Goal: Task Accomplishment & Management: Use online tool/utility

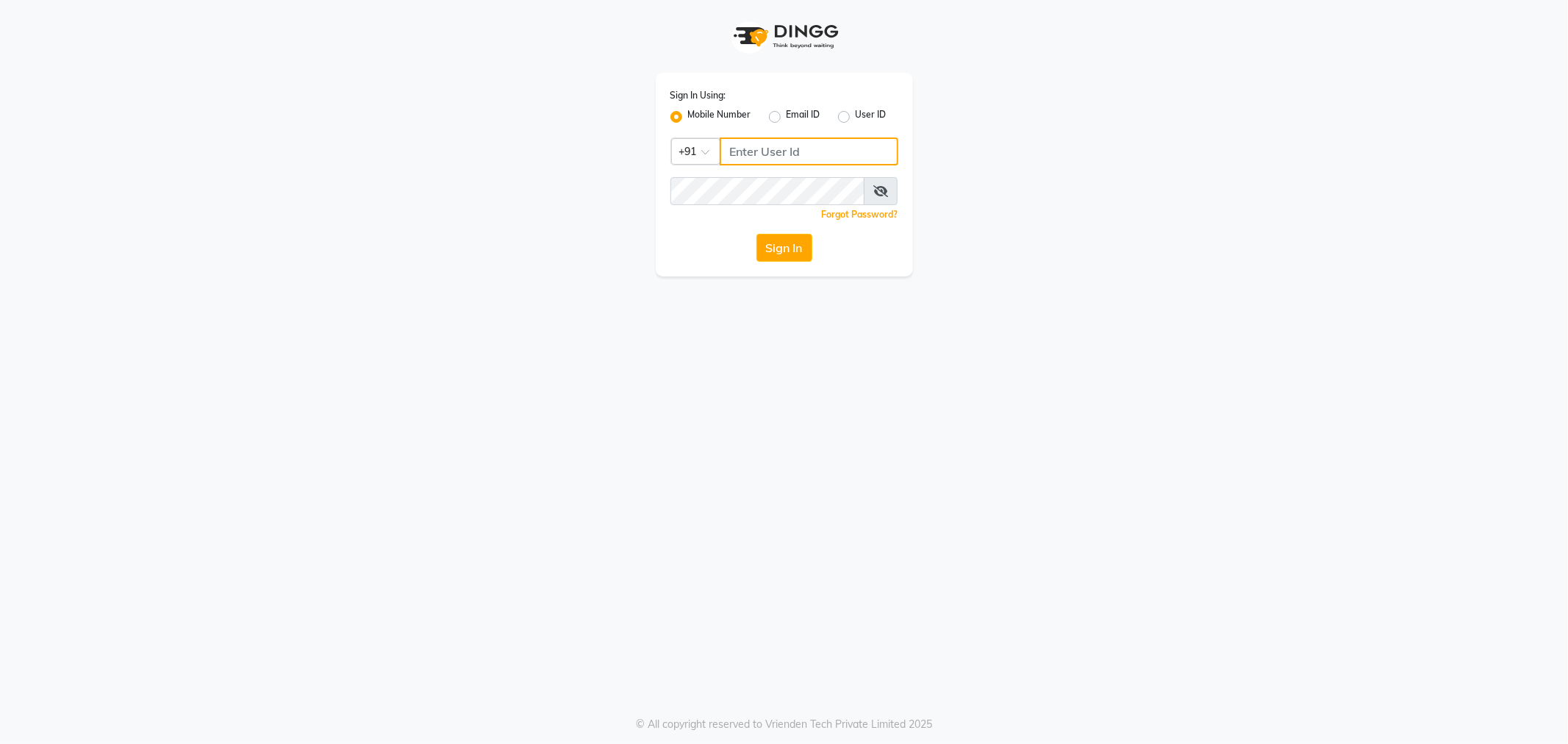
click at [782, 160] on input "Username" at bounding box center [808, 152] width 178 height 28
type input "7873737094"
click at [776, 255] on button "Sign In" at bounding box center [784, 247] width 56 height 28
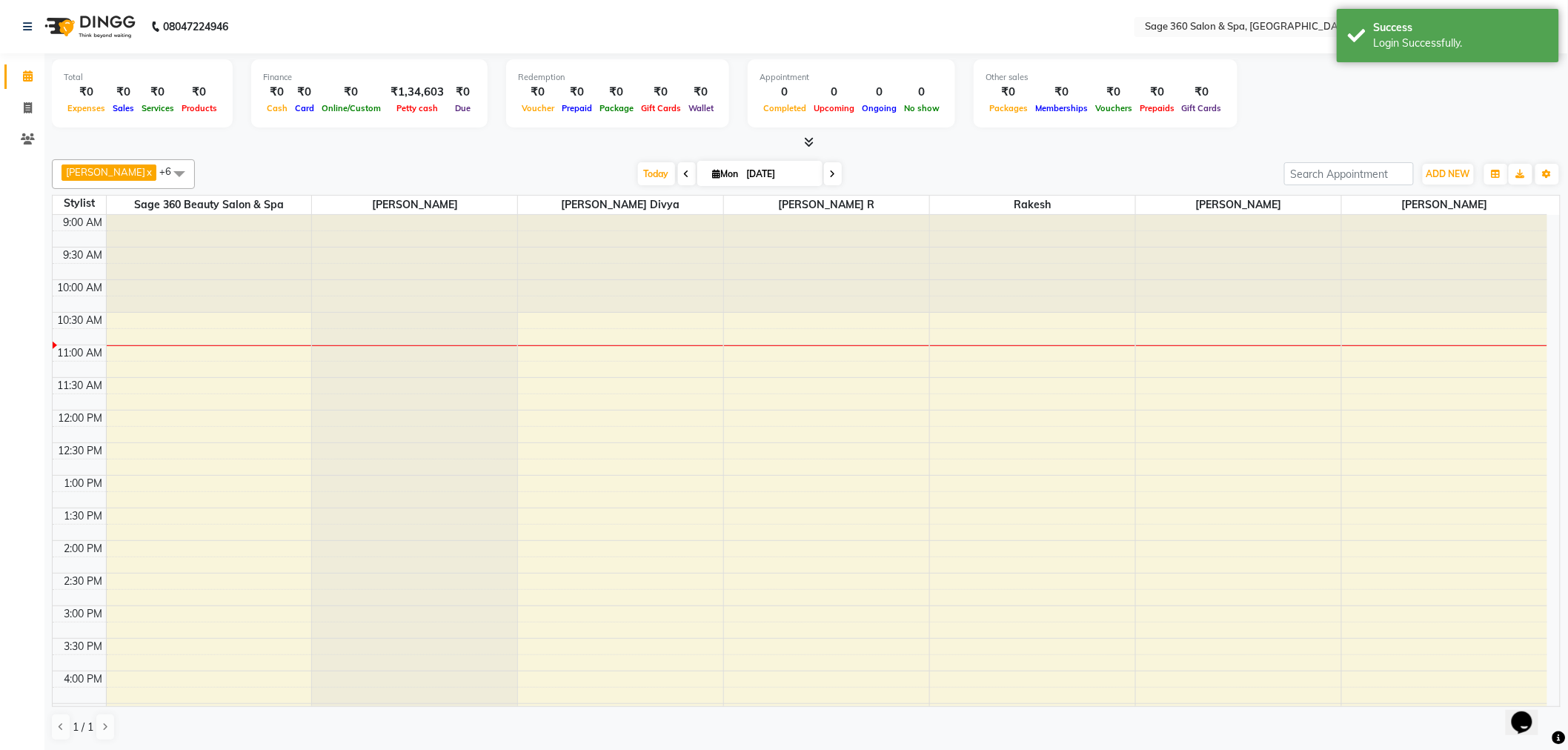
click at [678, 172] on span at bounding box center [686, 173] width 18 height 23
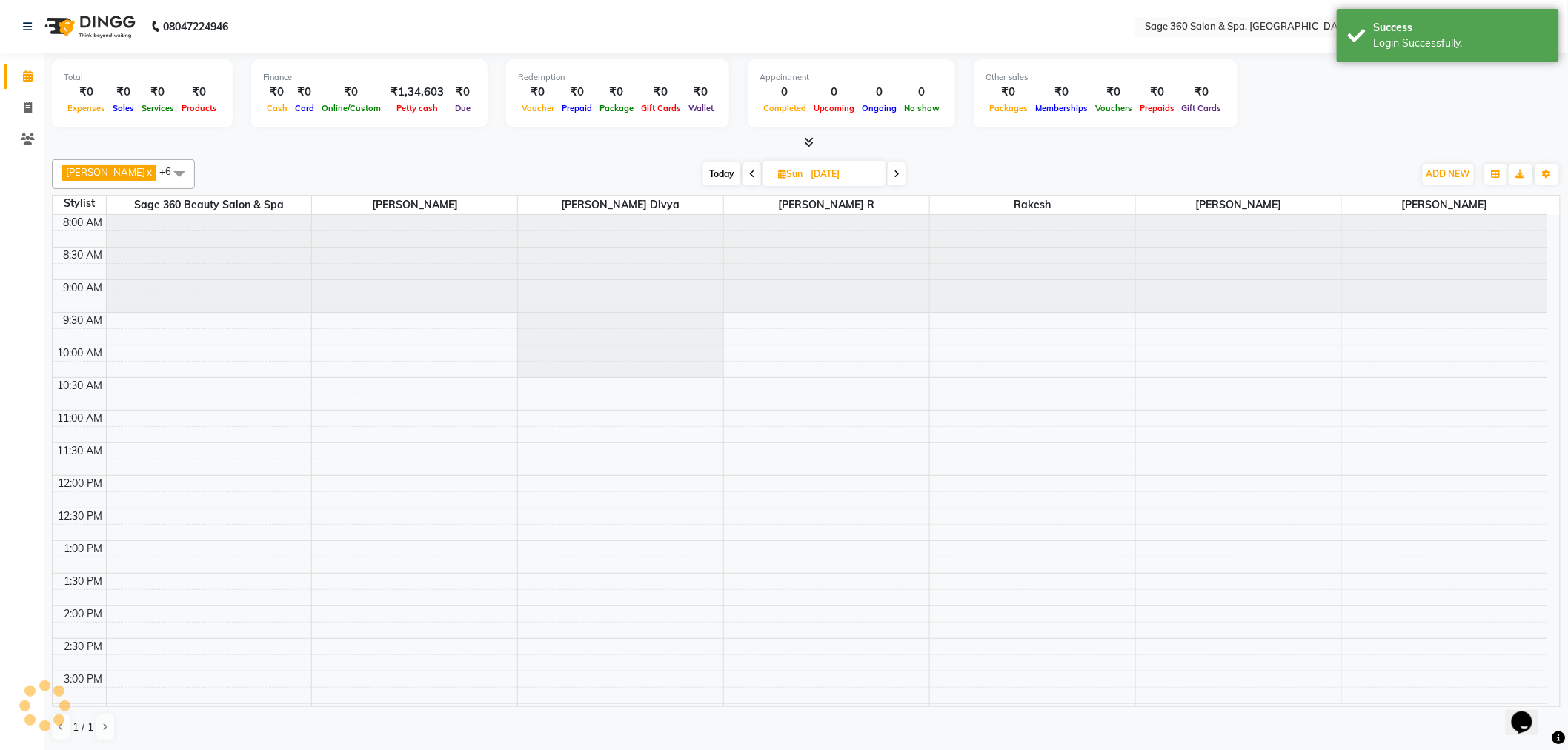
scroll to position [196, 0]
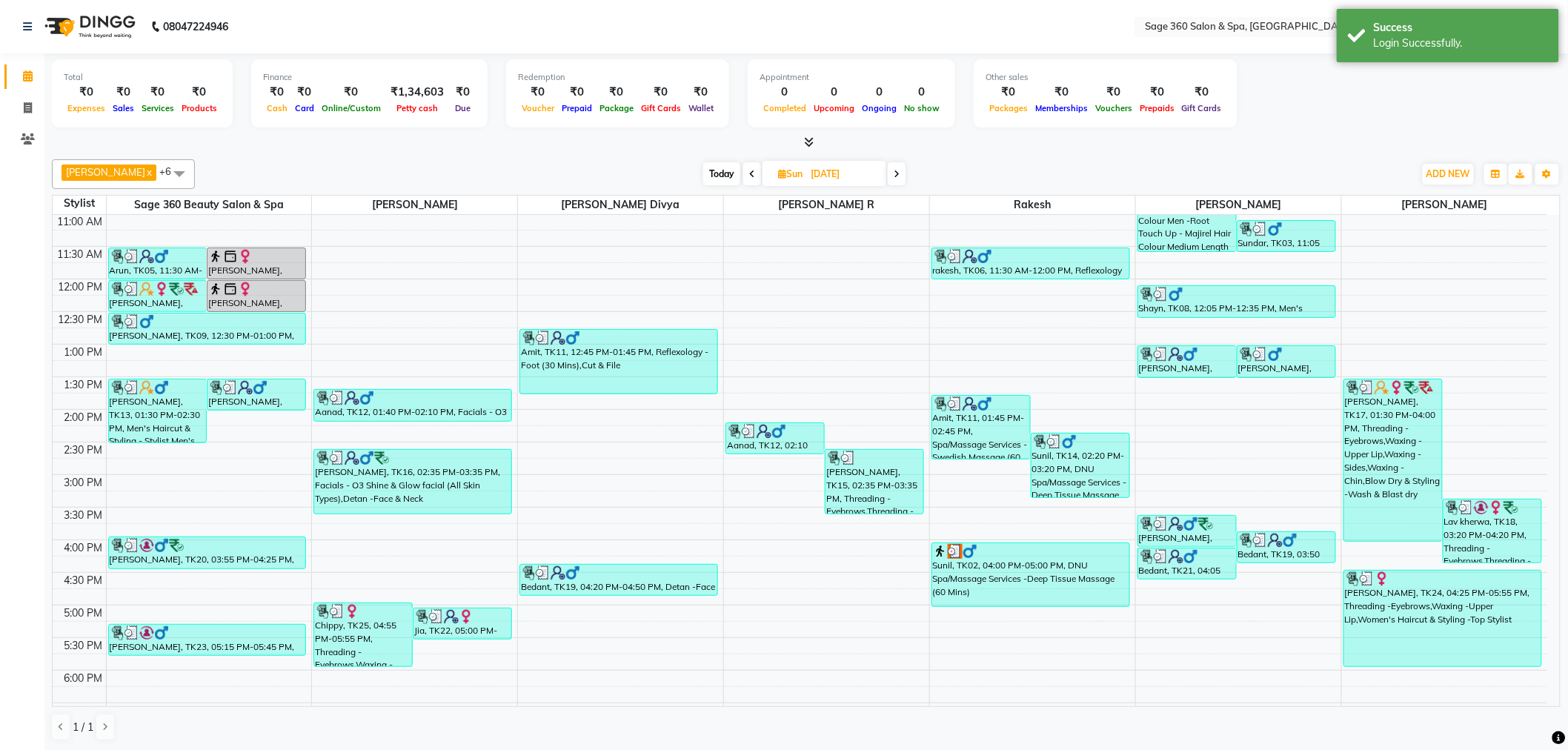
click at [888, 170] on span at bounding box center [897, 173] width 18 height 23
type input "[DATE]"
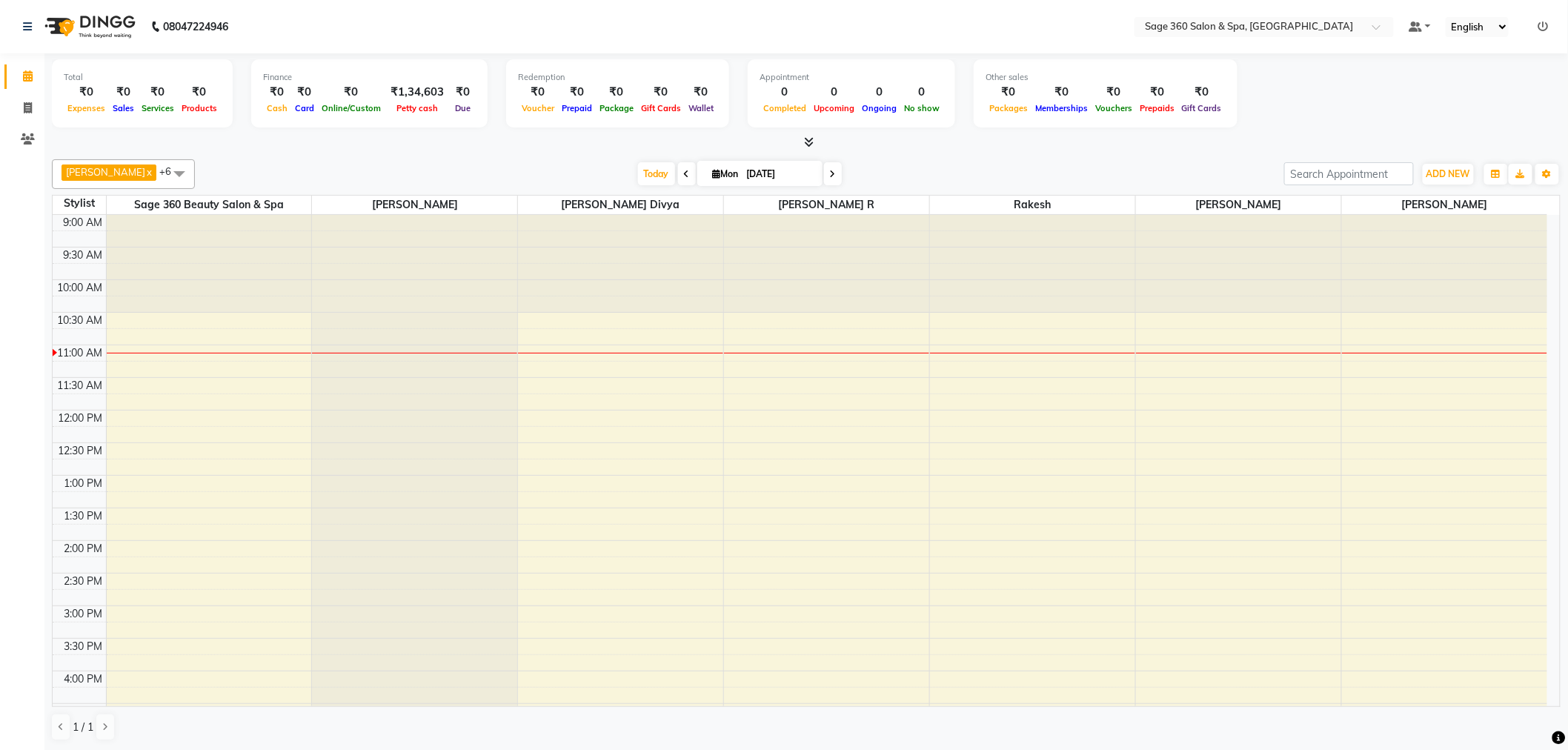
scroll to position [1, 0]
